Goal: Task Accomplishment & Management: Manage account settings

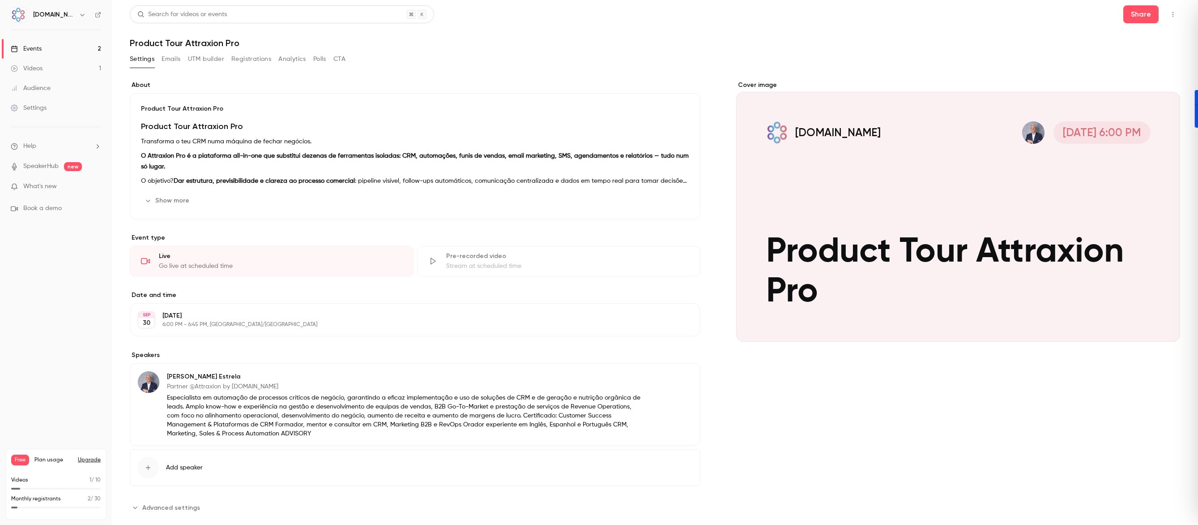
click at [47, 43] on link "Events 2" at bounding box center [56, 49] width 112 height 20
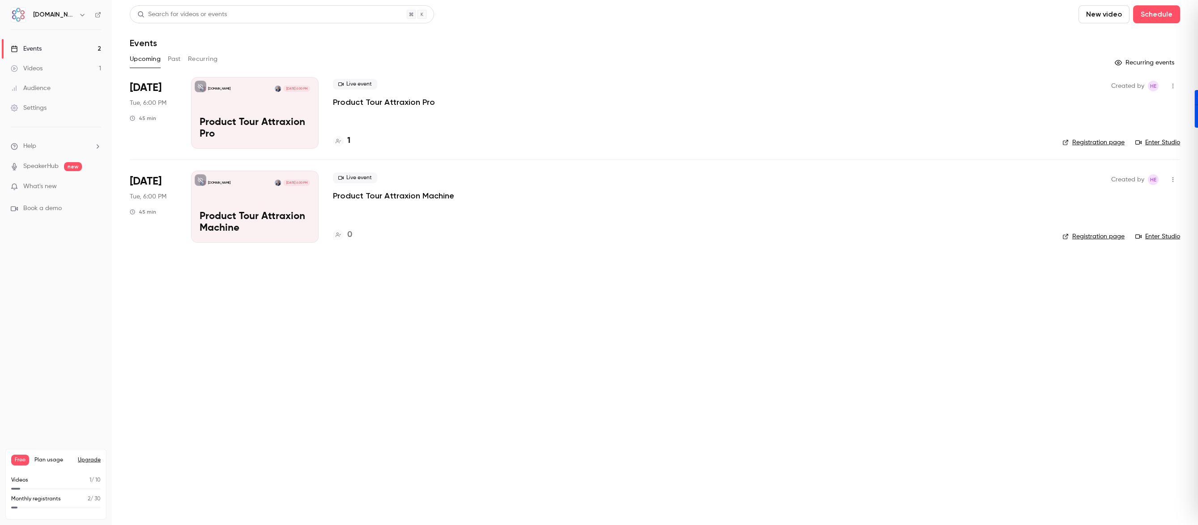
click at [72, 73] on link "Videos 1" at bounding box center [56, 69] width 112 height 20
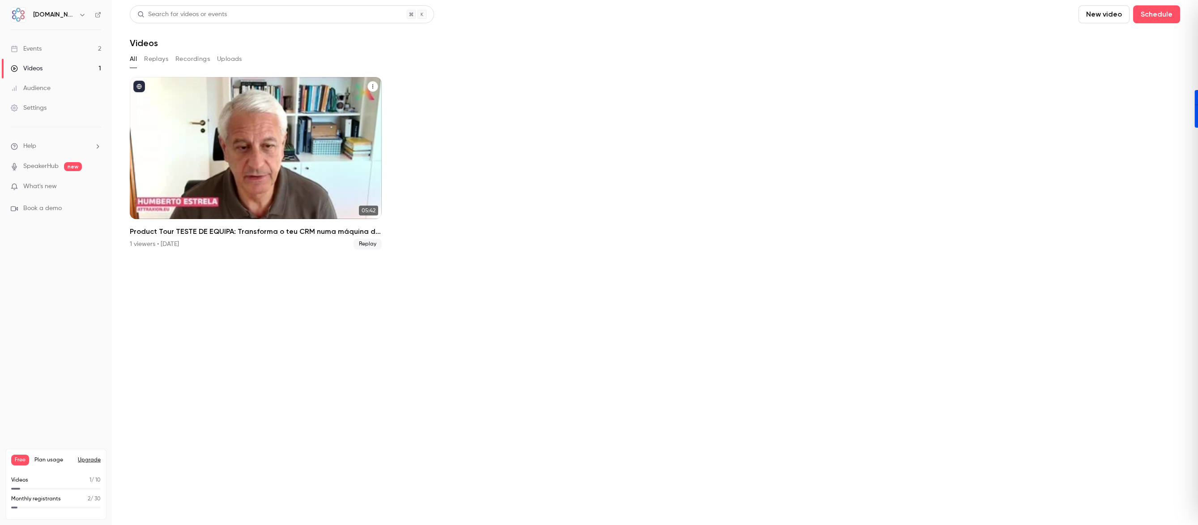
click at [375, 88] on icon "Product Tour TESTE DE EQUIPA: Transforma o teu CRM numa máquina de fechar negóc…" at bounding box center [372, 86] width 5 height 5
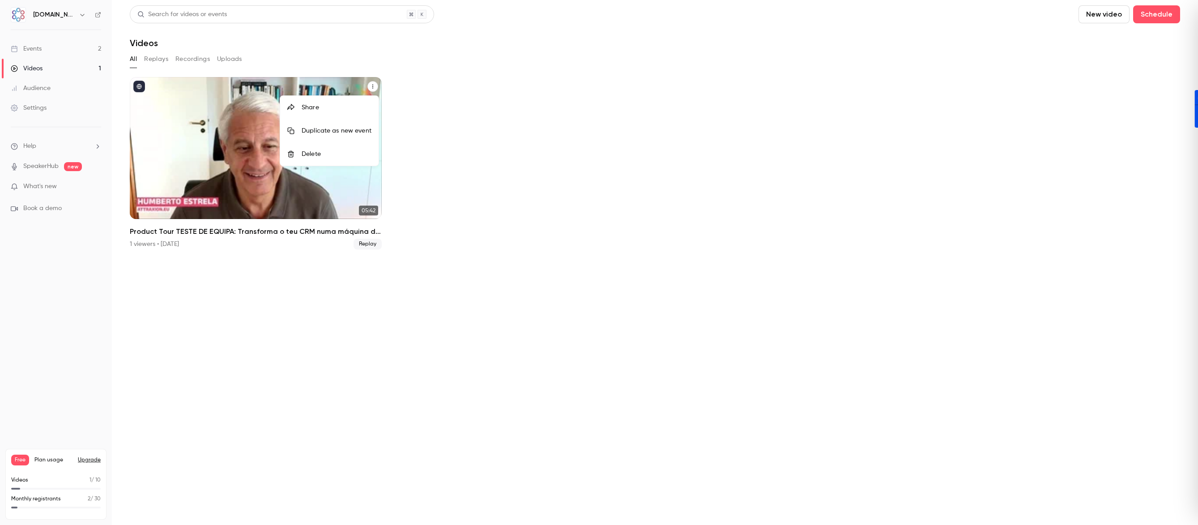
click at [326, 152] on div "Delete" at bounding box center [337, 154] width 70 height 9
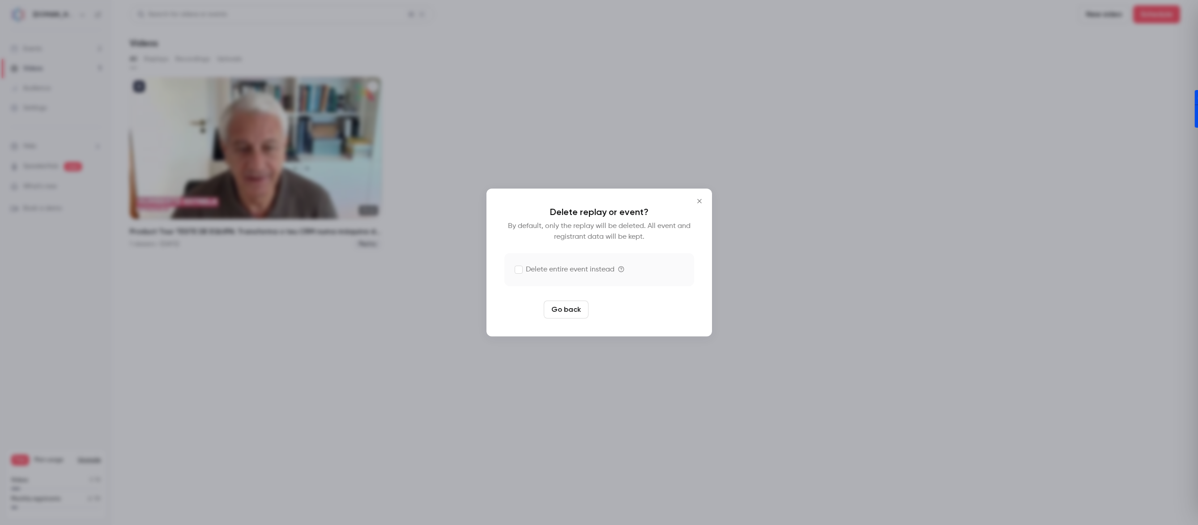
click at [616, 312] on button "Delete replay" at bounding box center [623, 309] width 62 height 18
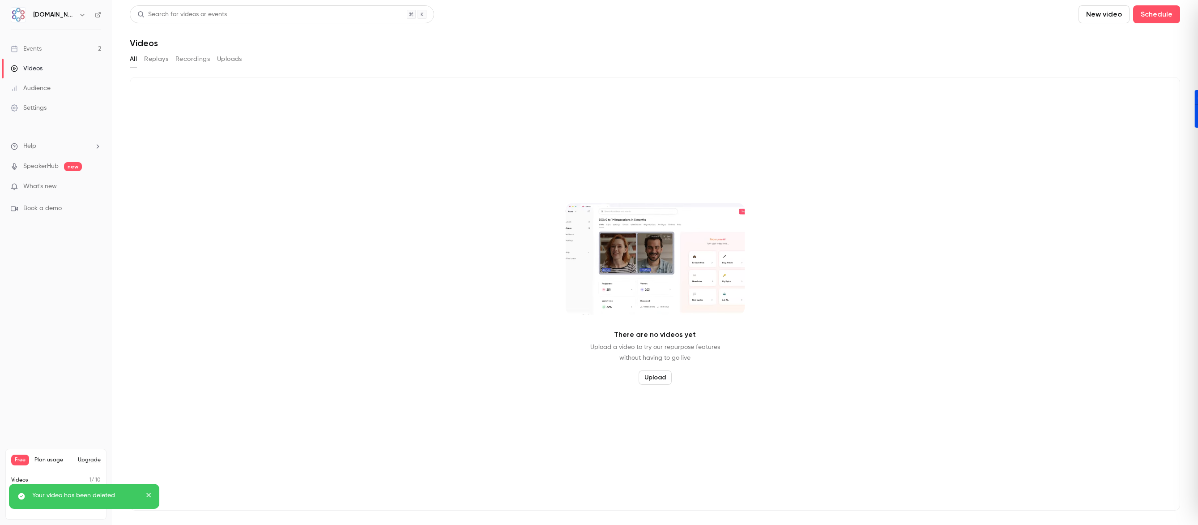
click at [33, 40] on link "Events 2" at bounding box center [56, 49] width 112 height 20
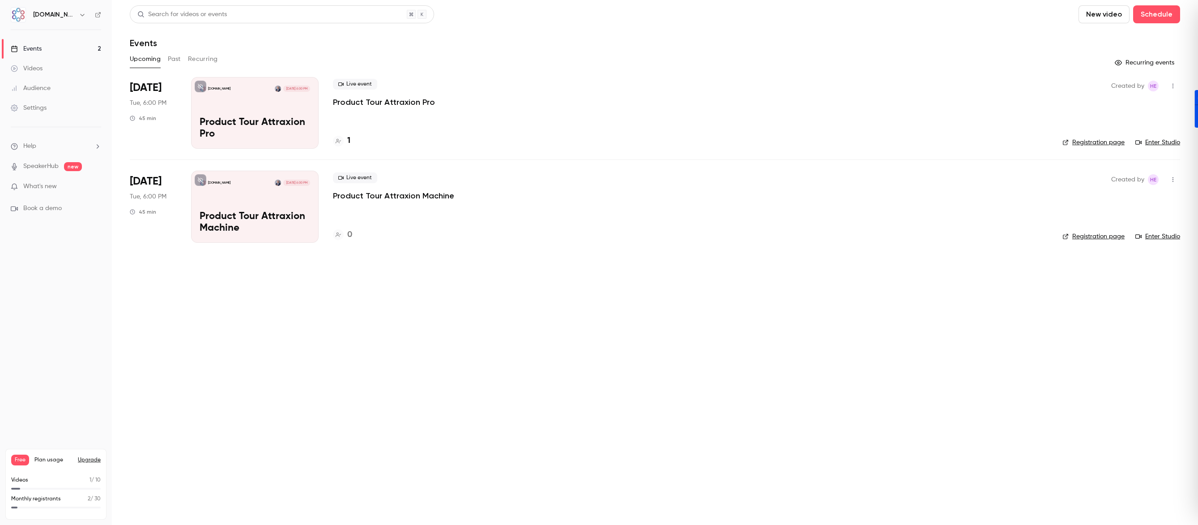
click at [82, 187] on p "What's new" at bounding box center [49, 186] width 76 height 9
drag, startPoint x: 929, startPoint y: 98, endPoint x: 938, endPoint y: 99, distance: 9.5
click at [938, 99] on div at bounding box center [599, 262] width 1198 height 525
